Goal: Communication & Community: Answer question/provide support

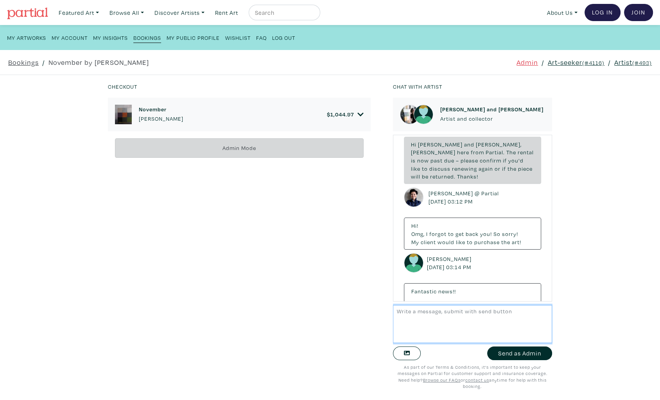
scroll to position [2686, 0]
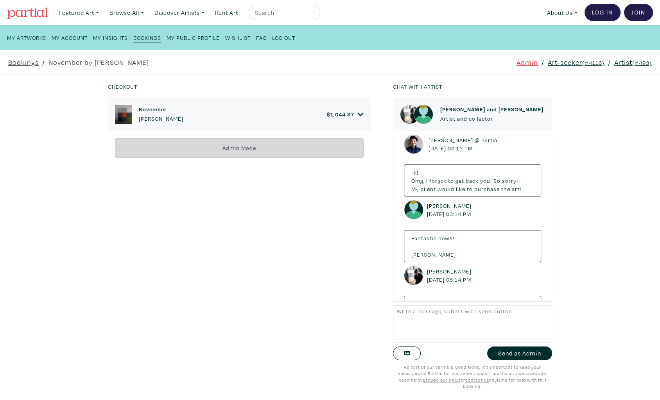
click at [361, 109] on div "November Anne-Marie Olczak $ 1,044.97" at bounding box center [239, 115] width 248 height 20
click at [357, 113] on link "$ 1,044.97" at bounding box center [345, 114] width 37 height 7
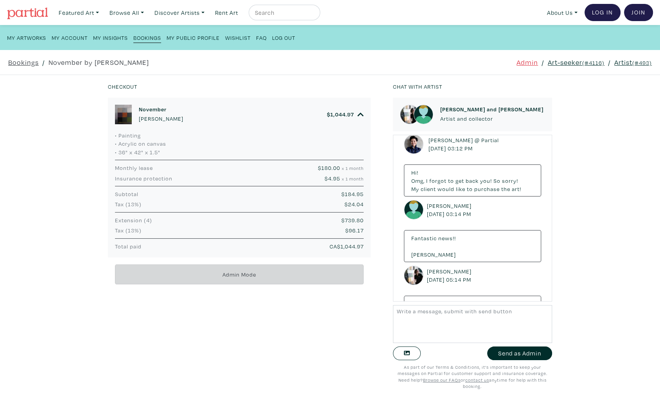
click at [625, 63] on link "Artist (#493)" at bounding box center [633, 62] width 38 height 11
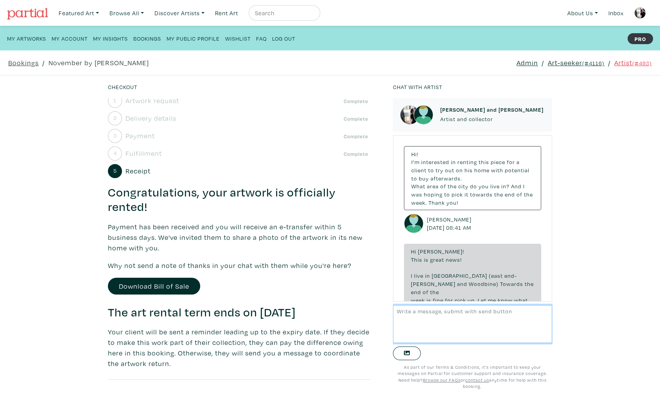
scroll to position [45, 0]
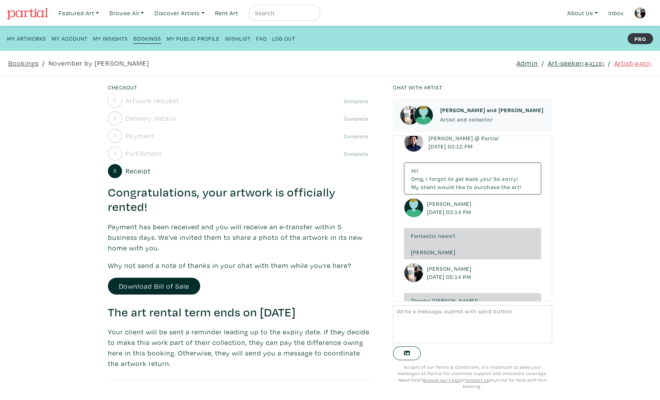
click at [566, 63] on link "Art-seeker (#4116)" at bounding box center [576, 63] width 57 height 11
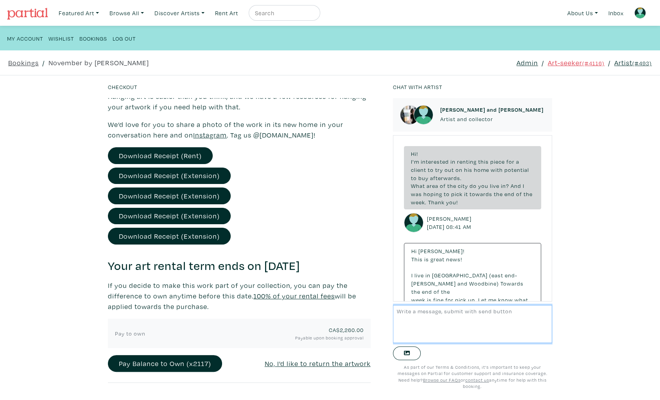
scroll to position [2683, 0]
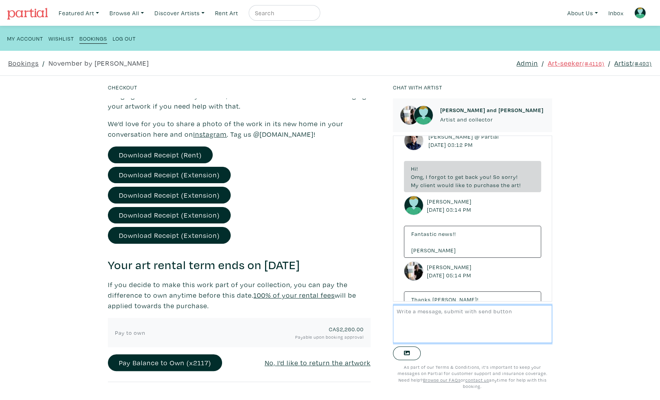
click at [439, 332] on textarea at bounding box center [472, 324] width 159 height 38
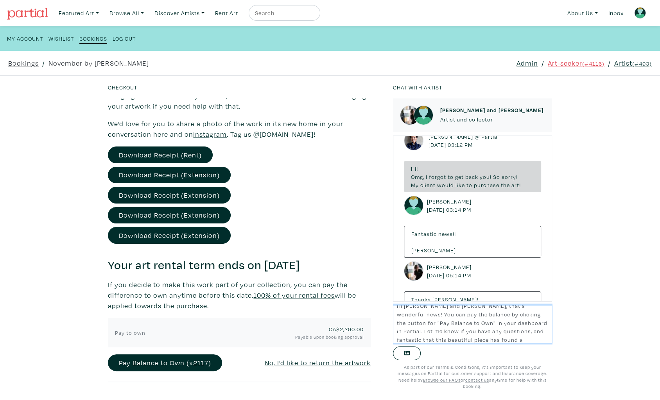
scroll to position [14, 0]
type textarea "Hi Anne-Marie and Melissa, that's wonderful news! You can pay the balance by cl…"
click at [528, 63] on link "Admin" at bounding box center [527, 63] width 22 height 11
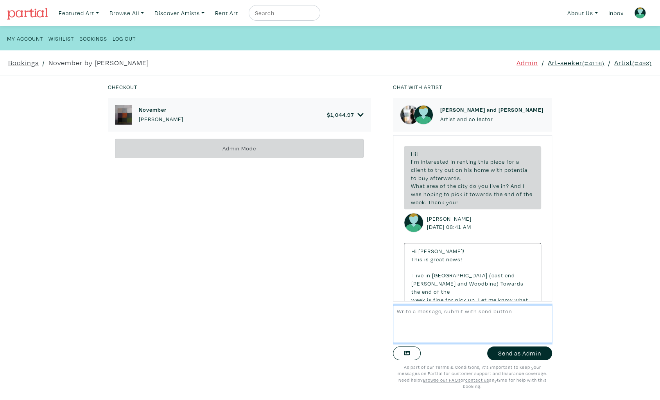
click at [444, 333] on textarea at bounding box center [472, 324] width 159 height 38
paste textarea "Hi Anne-Marie and Melissa, that's wonderful news! You can pay the balance by cl…"
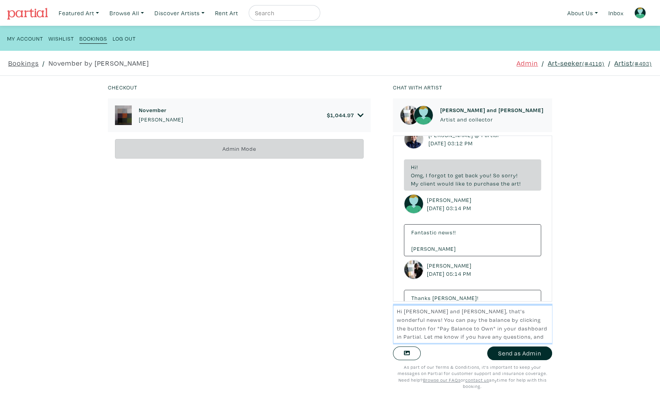
click at [534, 312] on textarea "Hi Anne-Marie and Melissa, that's wonderful news! You can pay the balance by cl…" at bounding box center [472, 324] width 159 height 38
type textarea "Hi Anne-Marie and Melissa, that's wonderful news! You can pay the balance by cl…"
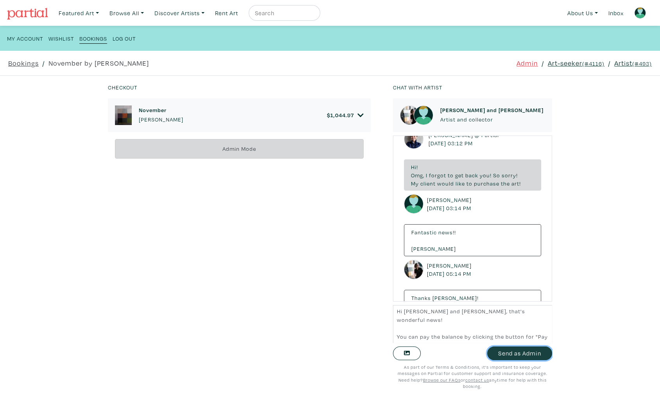
click at [531, 355] on button "Send as Admin" at bounding box center [519, 354] width 65 height 14
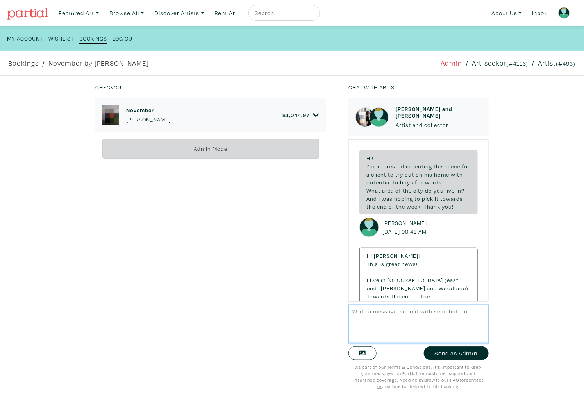
scroll to position [2956, 0]
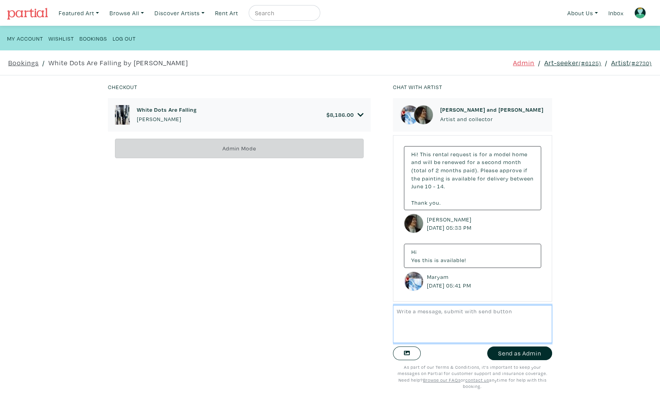
scroll to position [4298, 0]
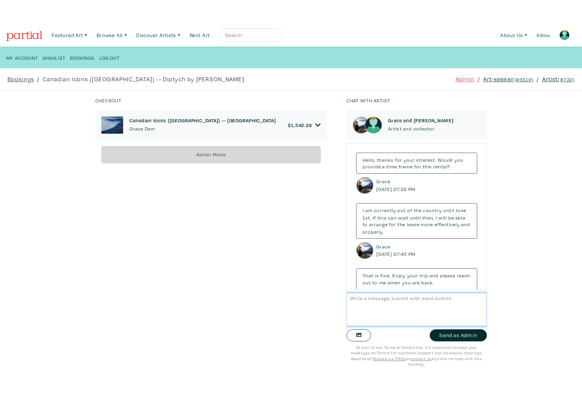
scroll to position [1711, 0]
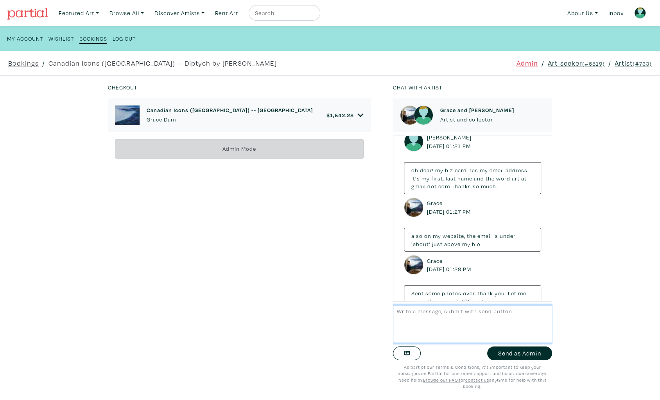
click at [415, 323] on textarea at bounding box center [472, 324] width 159 height 38
click at [428, 318] on textarea "Hi David!" at bounding box center [472, 324] width 159 height 38
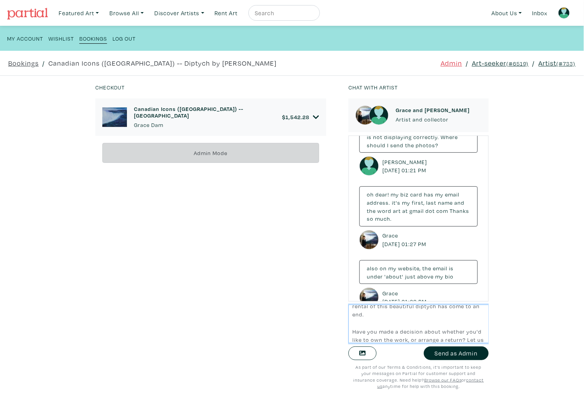
scroll to position [48, 0]
type textarea "Hi David, Tammy here from Partial. I hope you're having a good summer. You will…"
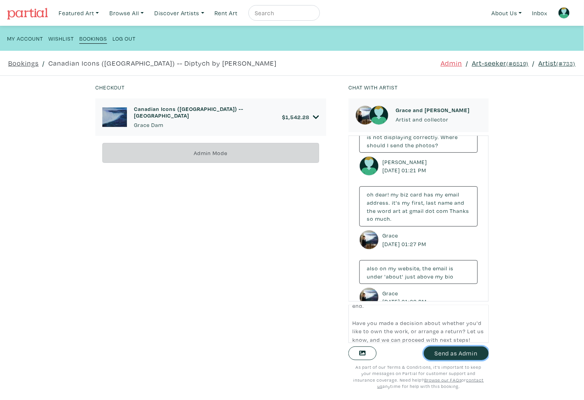
click at [466, 357] on button "Send as Admin" at bounding box center [456, 354] width 65 height 14
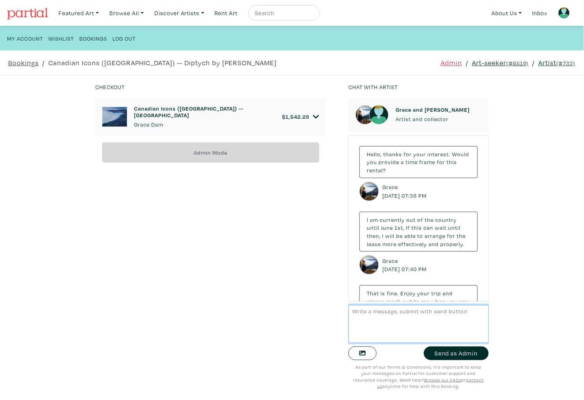
scroll to position [2002, 0]
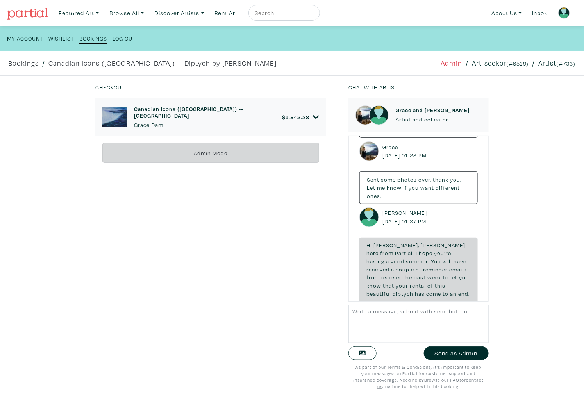
click at [311, 117] on link "$ 1,542.28" at bounding box center [300, 117] width 37 height 7
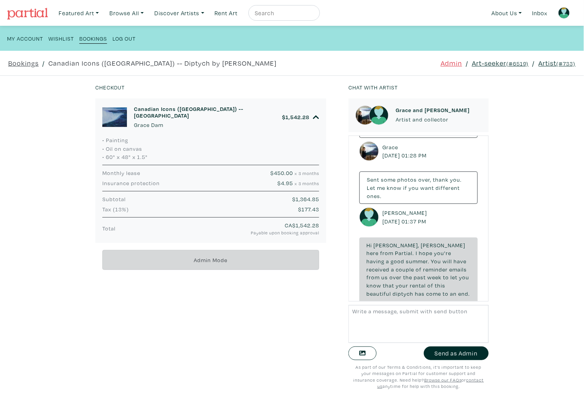
click at [201, 323] on div "Canadian Icons ([GEOGRAPHIC_DATA]) -- [GEOGRAPHIC_DATA] [GEOGRAPHIC_DATA] $ 1,5…" at bounding box center [216, 244] width 242 height 291
